Goal: Find specific page/section: Find specific page/section

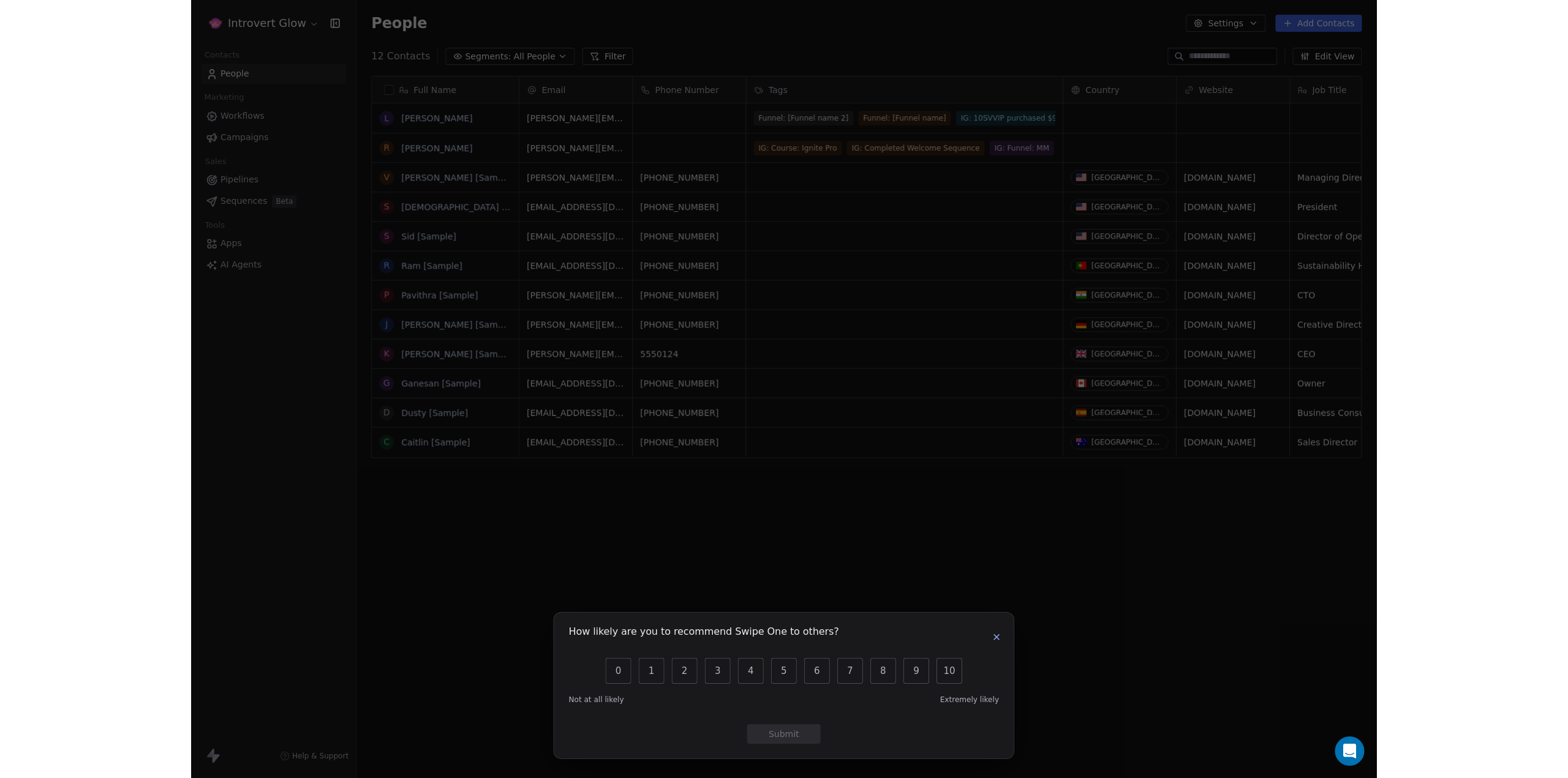
scroll to position [676, 1394]
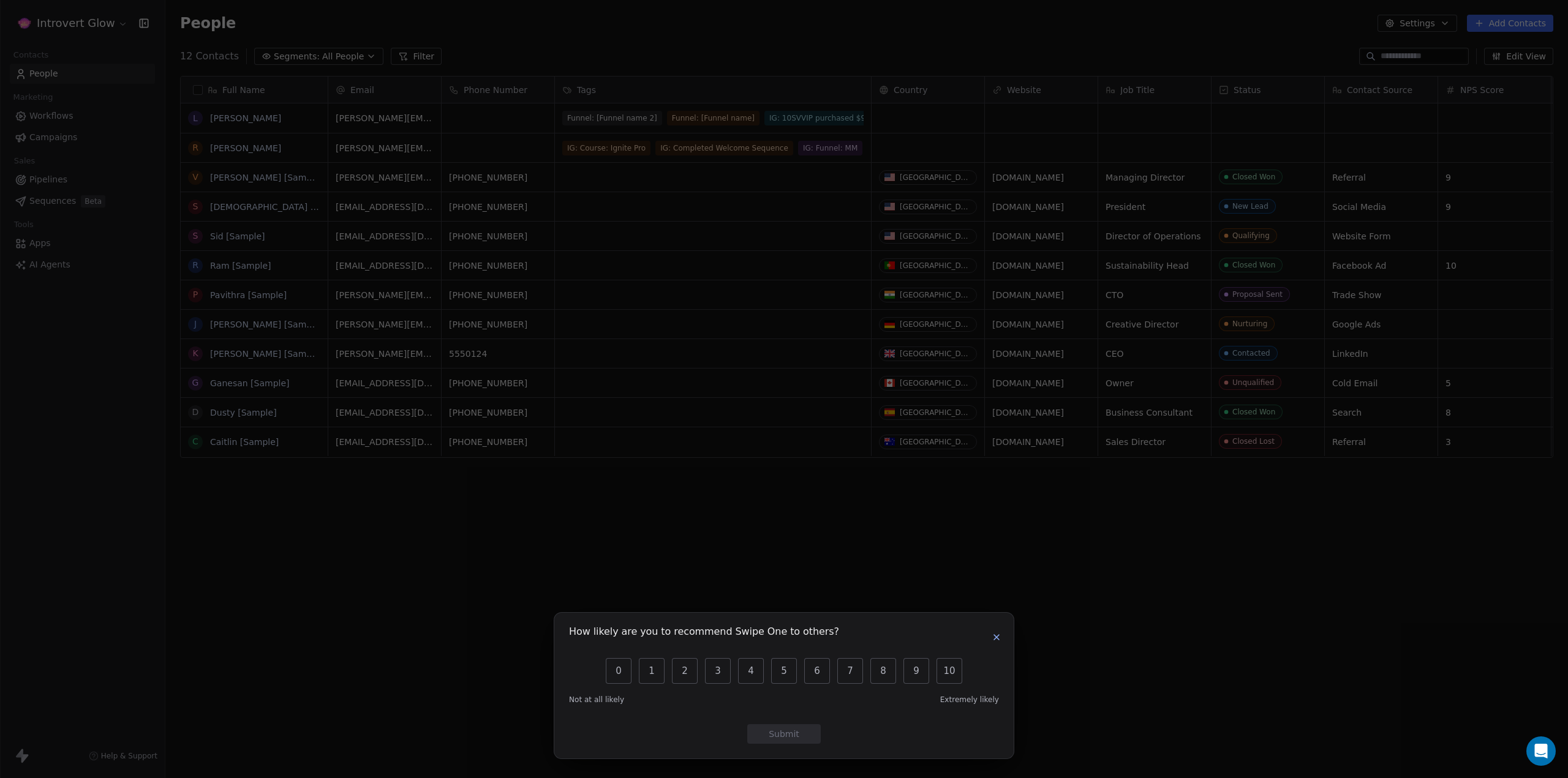
click at [994, 641] on icon "button" at bounding box center [996, 638] width 10 height 10
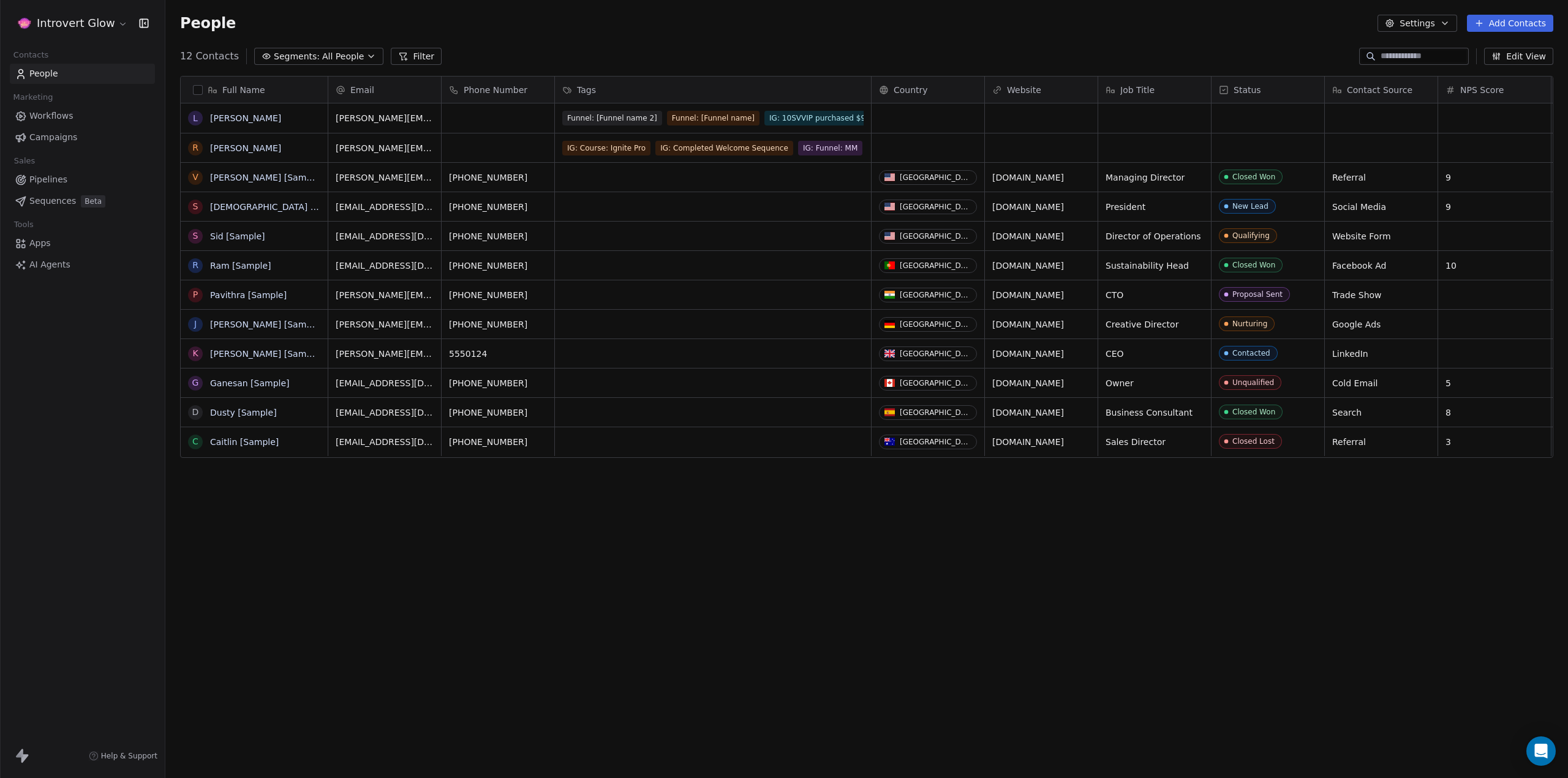
click at [50, 116] on span "Workflows" at bounding box center [51, 116] width 44 height 13
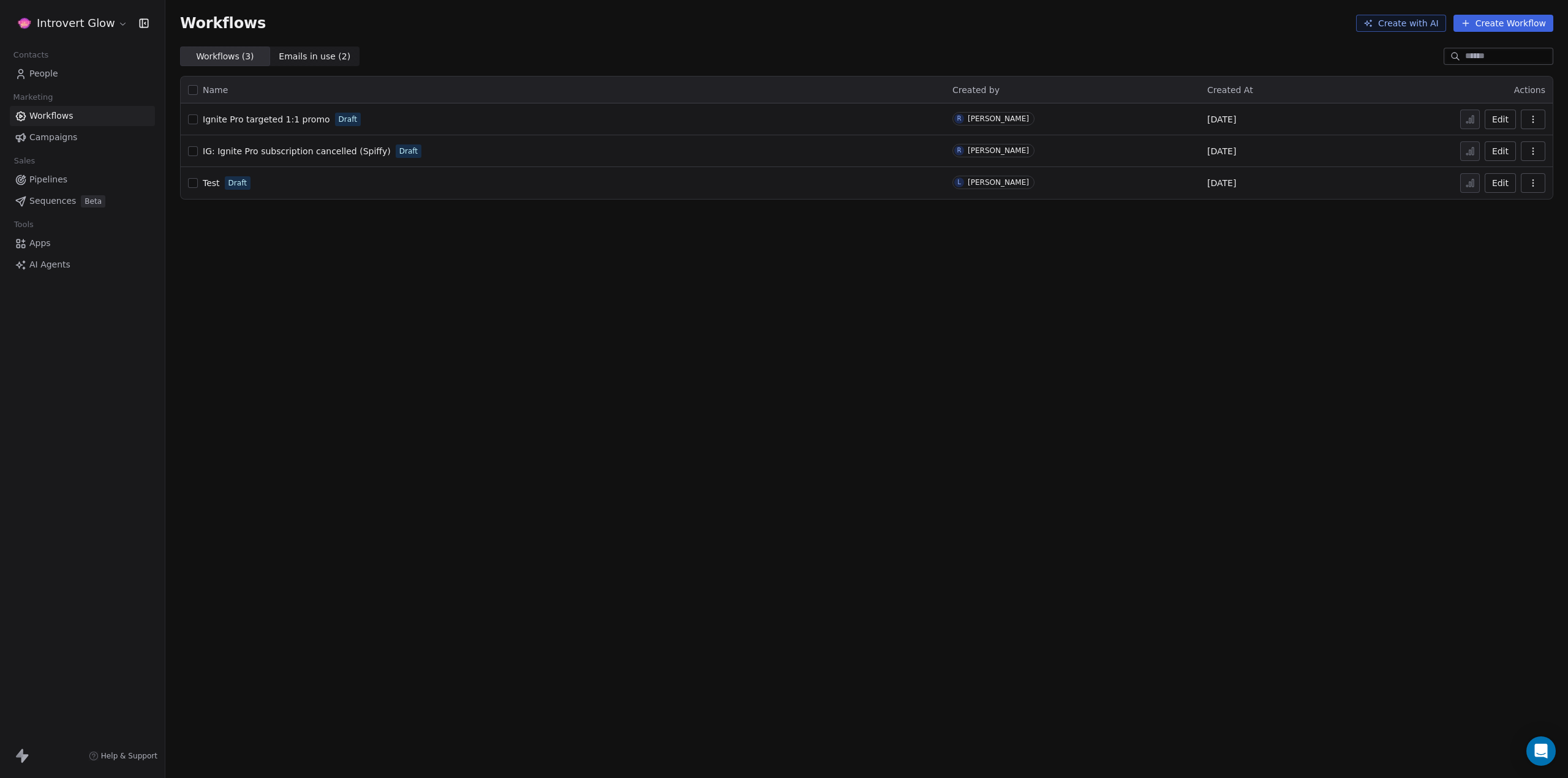
click at [269, 115] on span "Ignite Pro targeted 1:1 promo" at bounding box center [266, 120] width 128 height 10
click at [247, 146] on span "IG: Ignite Pro subscription cancelled (Spiffy)" at bounding box center [296, 151] width 188 height 10
click at [262, 149] on span "IG: Ignite Pro subscription cancelled (Spiffy)" at bounding box center [296, 151] width 188 height 10
click at [311, 151] on span "IG: Ignite Pro subscription cancelled (Spiffy)" at bounding box center [296, 151] width 188 height 10
